Goal: Transaction & Acquisition: Purchase product/service

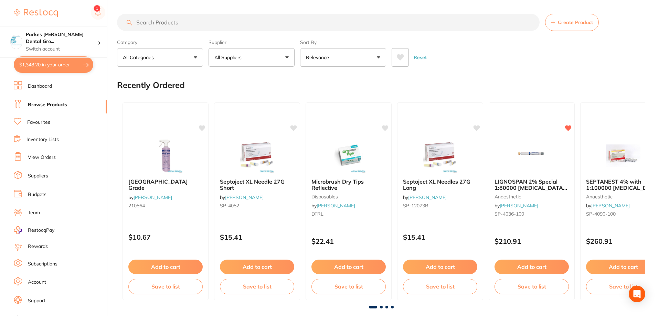
click at [173, 24] on input "search" at bounding box center [328, 22] width 423 height 17
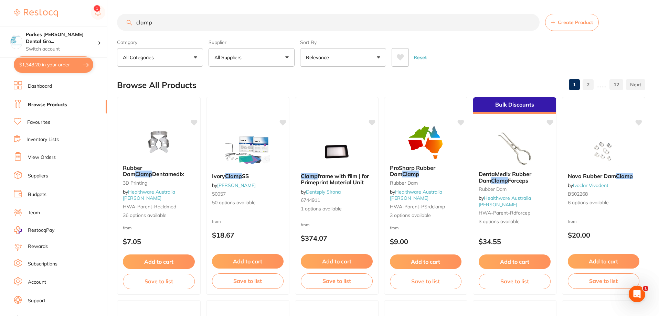
drag, startPoint x: 230, startPoint y: 21, endPoint x: 77, endPoint y: 20, distance: 153.1
click at [78, 21] on div "$1,348.20 Parkes [PERSON_NAME] Dental Gro... Switch account Parkes [PERSON_NAME…" at bounding box center [329, 158] width 659 height 316
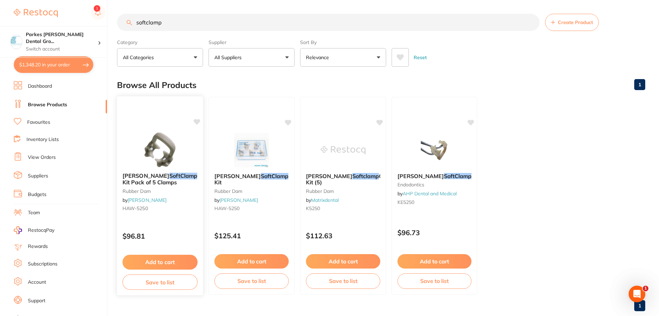
type input "softclamp"
click at [150, 225] on div "$96.81" at bounding box center [160, 234] width 86 height 19
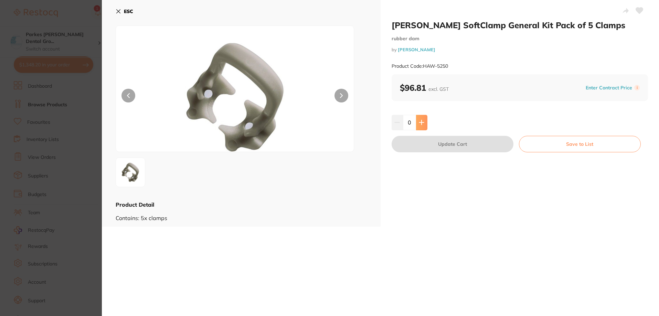
click at [419, 123] on icon at bounding box center [422, 123] width 6 height 6
type input "1"
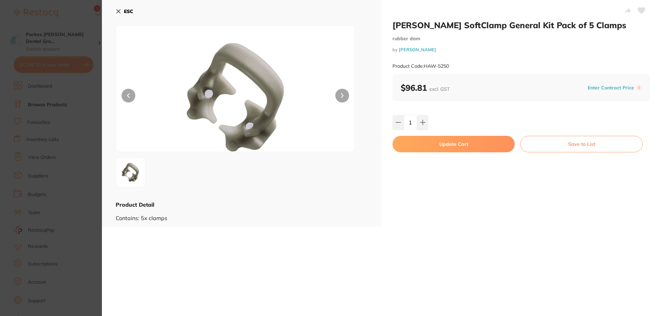
click at [428, 146] on button "Update Cart" at bounding box center [453, 144] width 122 height 17
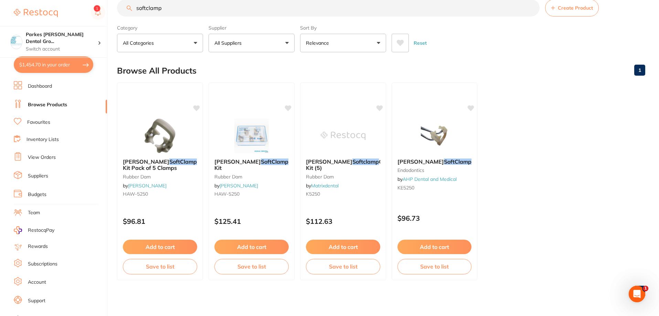
scroll to position [0, 0]
drag, startPoint x: 181, startPoint y: 10, endPoint x: 119, endPoint y: 12, distance: 62.0
click at [119, 12] on input "softclamp" at bounding box center [328, 7] width 423 height 17
drag, startPoint x: 531, startPoint y: 9, endPoint x: 238, endPoint y: 9, distance: 292.5
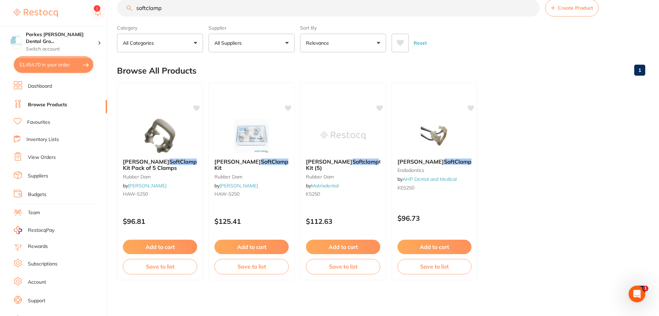
click at [531, 9] on input "softclamp" at bounding box center [328, 7] width 423 height 17
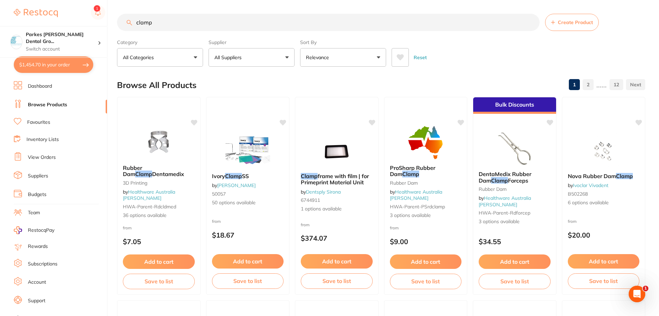
click at [247, 47] on div "Supplier All Suppliers All Suppliers Dentsply [PERSON_NAME] Dental AHP Dental a…" at bounding box center [252, 51] width 86 height 30
click at [248, 55] on button "All Suppliers" at bounding box center [252, 57] width 86 height 19
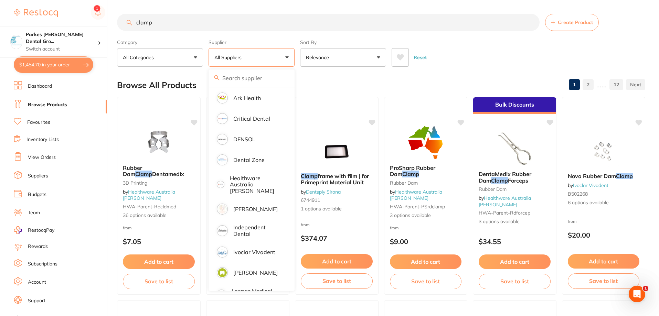
scroll to position [241, 0]
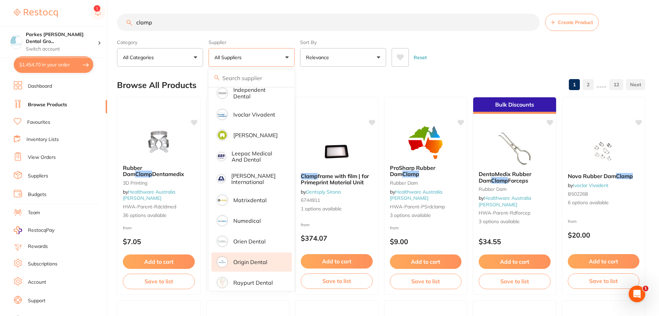
click at [254, 254] on li "Origin Dental" at bounding box center [251, 262] width 81 height 19
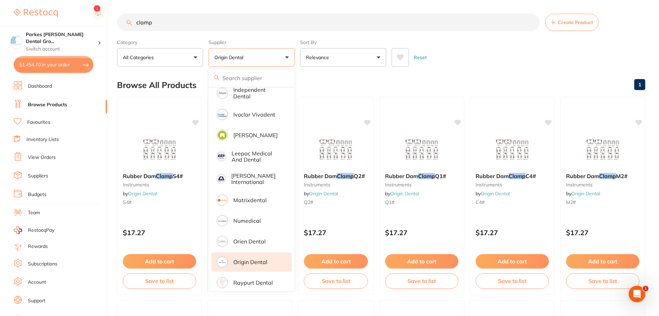
scroll to position [0, 0]
click at [472, 44] on div "Reset" at bounding box center [516, 55] width 248 height 24
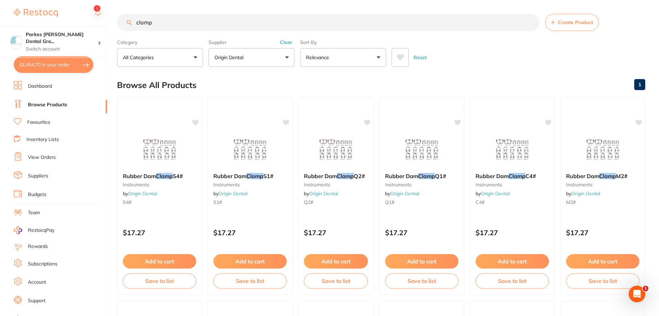
drag, startPoint x: 295, startPoint y: 18, endPoint x: 283, endPoint y: 18, distance: 12.7
click at [292, 18] on input "clamp" at bounding box center [328, 22] width 423 height 17
type input "c"
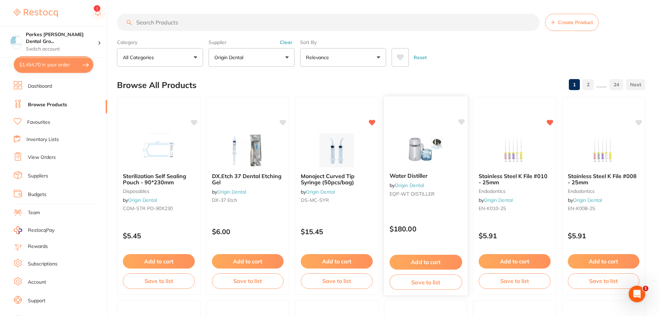
click at [414, 151] on img at bounding box center [425, 149] width 45 height 35
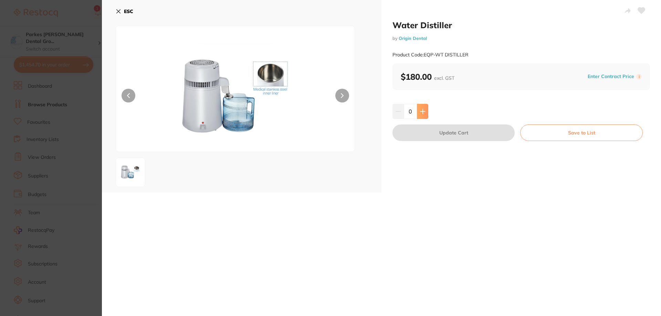
click at [424, 112] on icon at bounding box center [423, 112] width 6 height 6
type input "1"
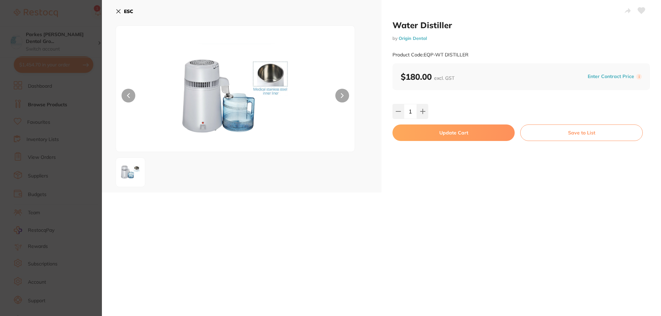
click at [456, 135] on button "Update Cart" at bounding box center [453, 133] width 122 height 17
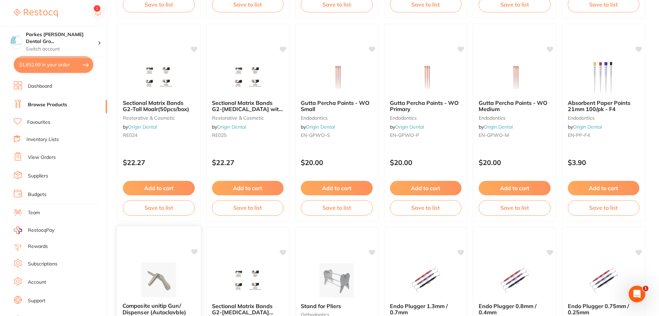
scroll to position [792, 0]
